Goal: Information Seeking & Learning: Learn about a topic

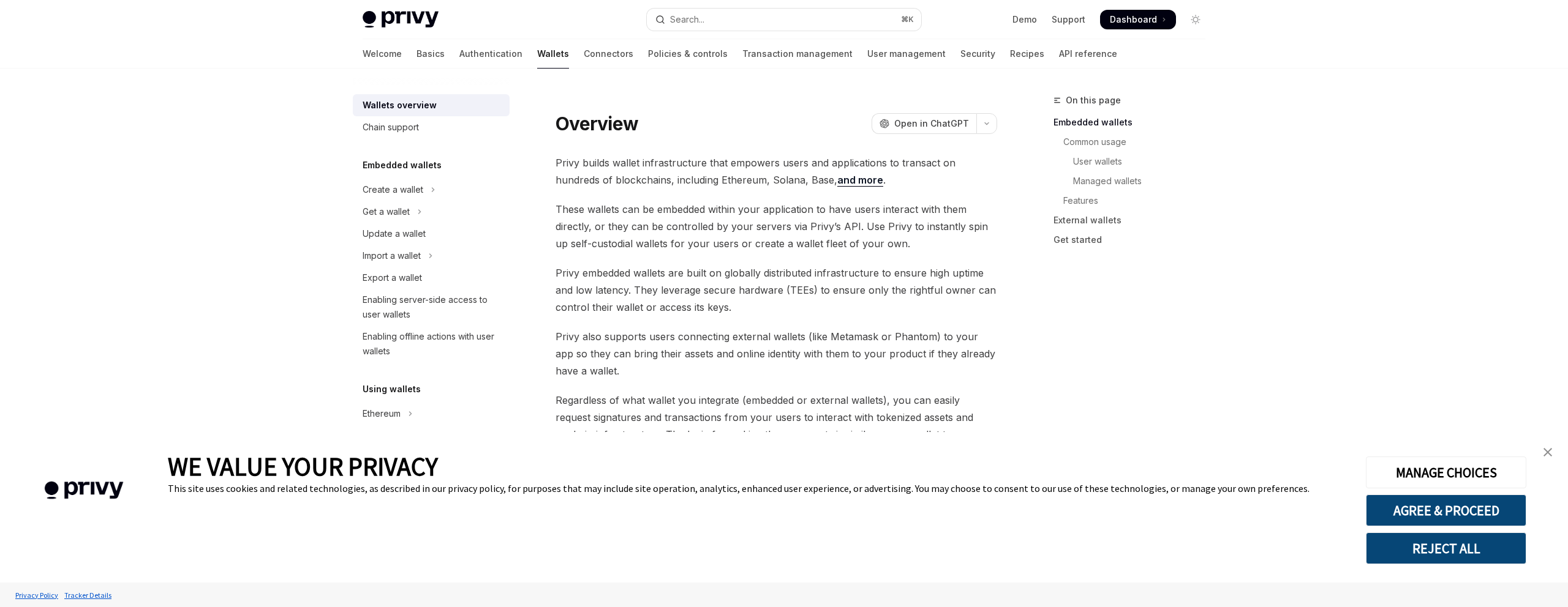
type textarea "*"
click at [1484, 512] on button "AGREE & PROCEED" at bounding box center [1446, 510] width 161 height 32
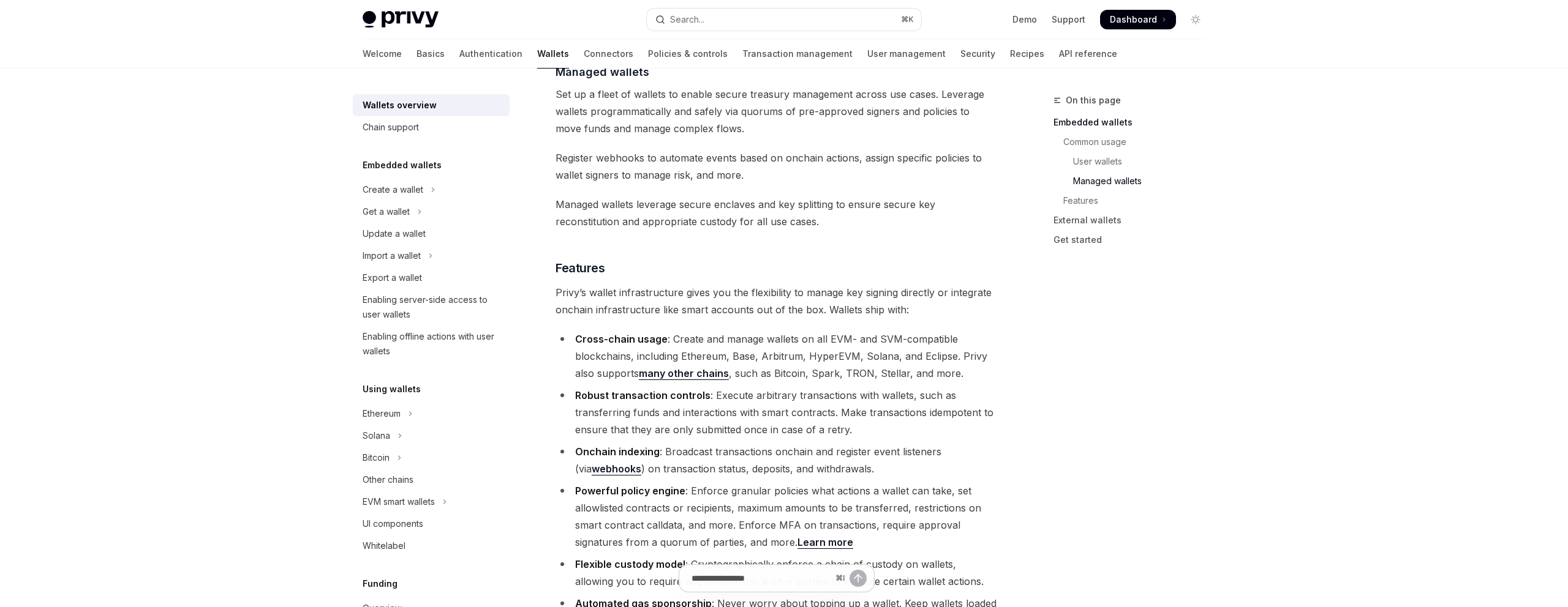
scroll to position [1224, 0]
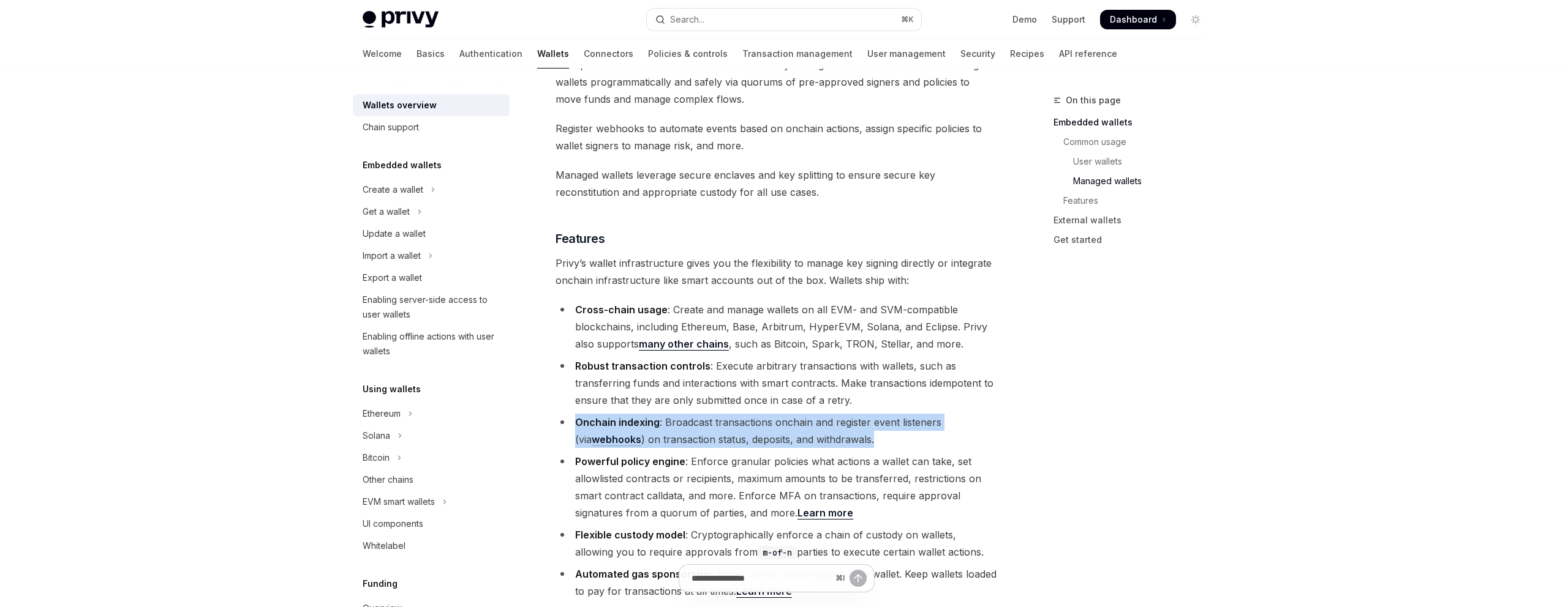
drag, startPoint x: 868, startPoint y: 383, endPoint x: 560, endPoint y: 363, distance: 308.6
click at [560, 414] on li "Onchain indexing : Broadcast transactions onchain and register event listeners …" at bounding box center [776, 431] width 442 height 34
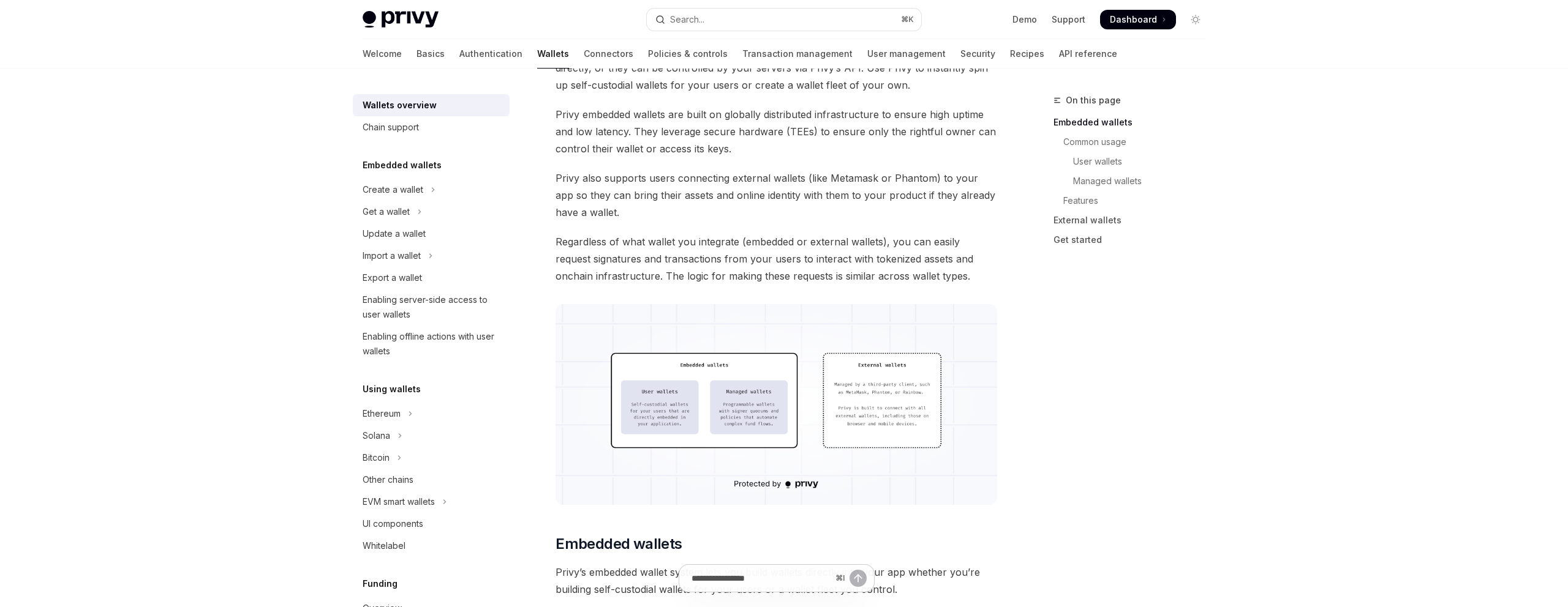
scroll to position [0, 0]
